Goal: Information Seeking & Learning: Find specific page/section

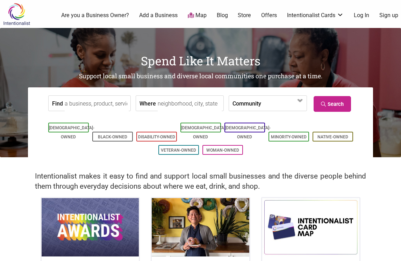
click at [75, 107] on input "Find" at bounding box center [97, 104] width 64 height 16
type input "movers"
type input "Seattle, WA, USA"
click at [325, 105] on icon at bounding box center [324, 104] width 7 height 5
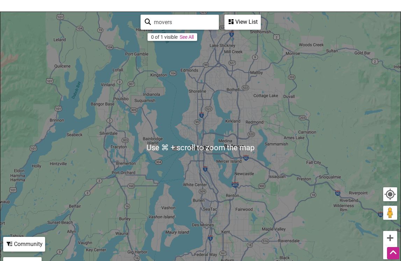
scroll to position [94, 0]
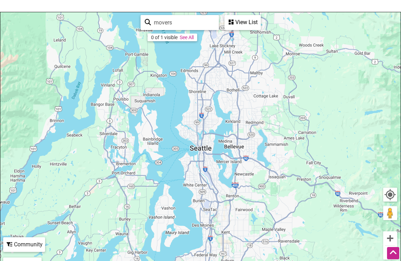
click at [192, 38] on link "See All" at bounding box center [187, 38] width 14 height 6
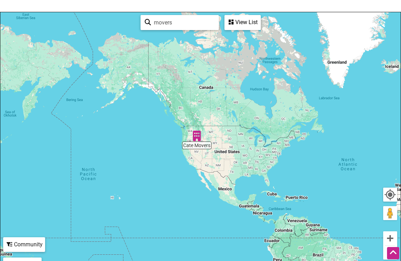
click at [197, 139] on img "Cate Movers" at bounding box center [197, 136] width 10 height 10
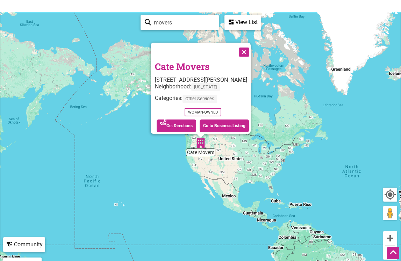
click at [249, 52] on button "Close" at bounding box center [243, 51] width 17 height 17
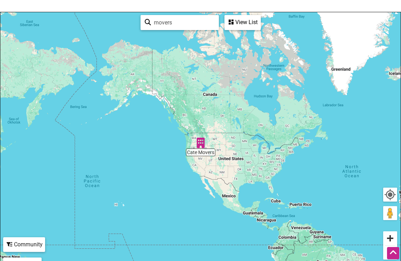
click at [390, 239] on button "Zoom in" at bounding box center [390, 239] width 14 height 14
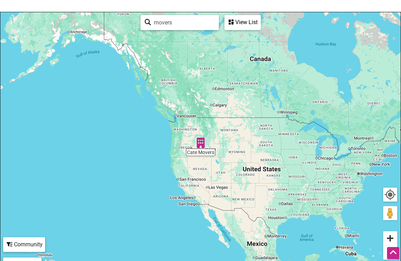
click at [390, 239] on button "Zoom in" at bounding box center [390, 239] width 14 height 14
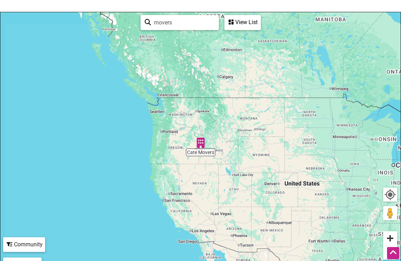
click at [390, 239] on button "Zoom in" at bounding box center [390, 239] width 14 height 14
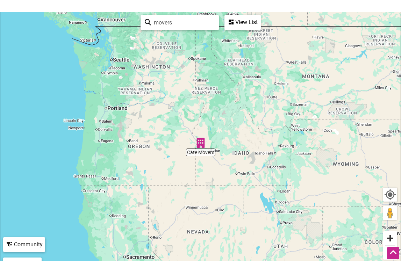
click at [390, 239] on button "Zoom in" at bounding box center [390, 239] width 14 height 14
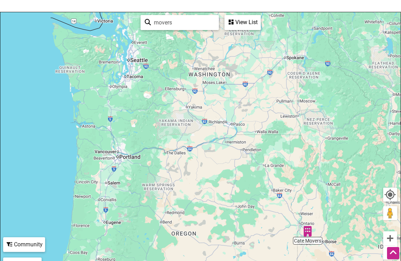
drag, startPoint x: 139, startPoint y: 122, endPoint x: 247, endPoint y: 212, distance: 140.8
click at [247, 212] on div "To navigate, press the arrow keys." at bounding box center [200, 148] width 401 height 272
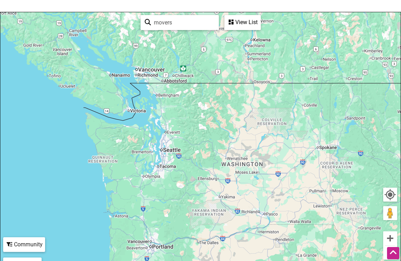
drag, startPoint x: 228, startPoint y: 139, endPoint x: 260, endPoint y: 228, distance: 94.8
click at [260, 228] on div "To navigate, press the arrow keys." at bounding box center [200, 148] width 401 height 272
click at [390, 237] on button "Zoom in" at bounding box center [390, 239] width 14 height 14
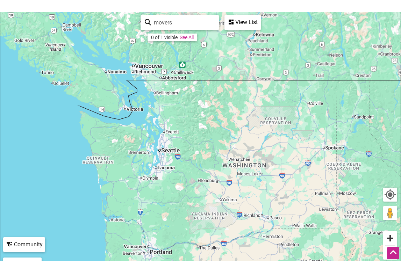
click at [390, 237] on button "Zoom in" at bounding box center [390, 239] width 14 height 14
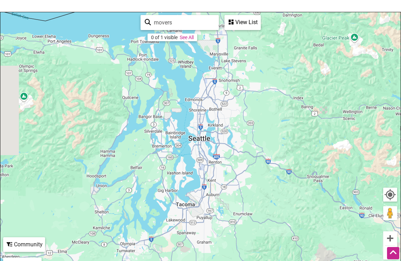
drag, startPoint x: 178, startPoint y: 184, endPoint x: 336, endPoint y: 166, distance: 158.5
click at [336, 166] on div "To navigate, press the arrow keys." at bounding box center [200, 148] width 401 height 272
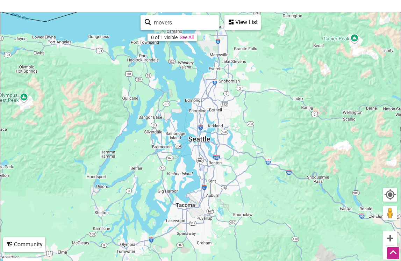
click at [207, 156] on div "To navigate, press the arrow keys." at bounding box center [200, 148] width 401 height 272
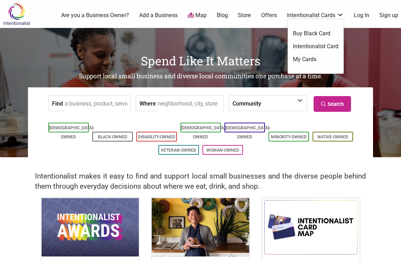
click at [290, 17] on link "Intentionalist Cards" at bounding box center [315, 16] width 57 height 8
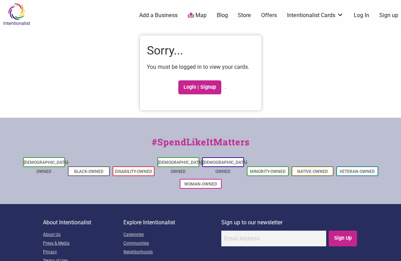
click at [17, 19] on img at bounding box center [16, 14] width 33 height 23
